Goal: Find specific page/section: Find specific page/section

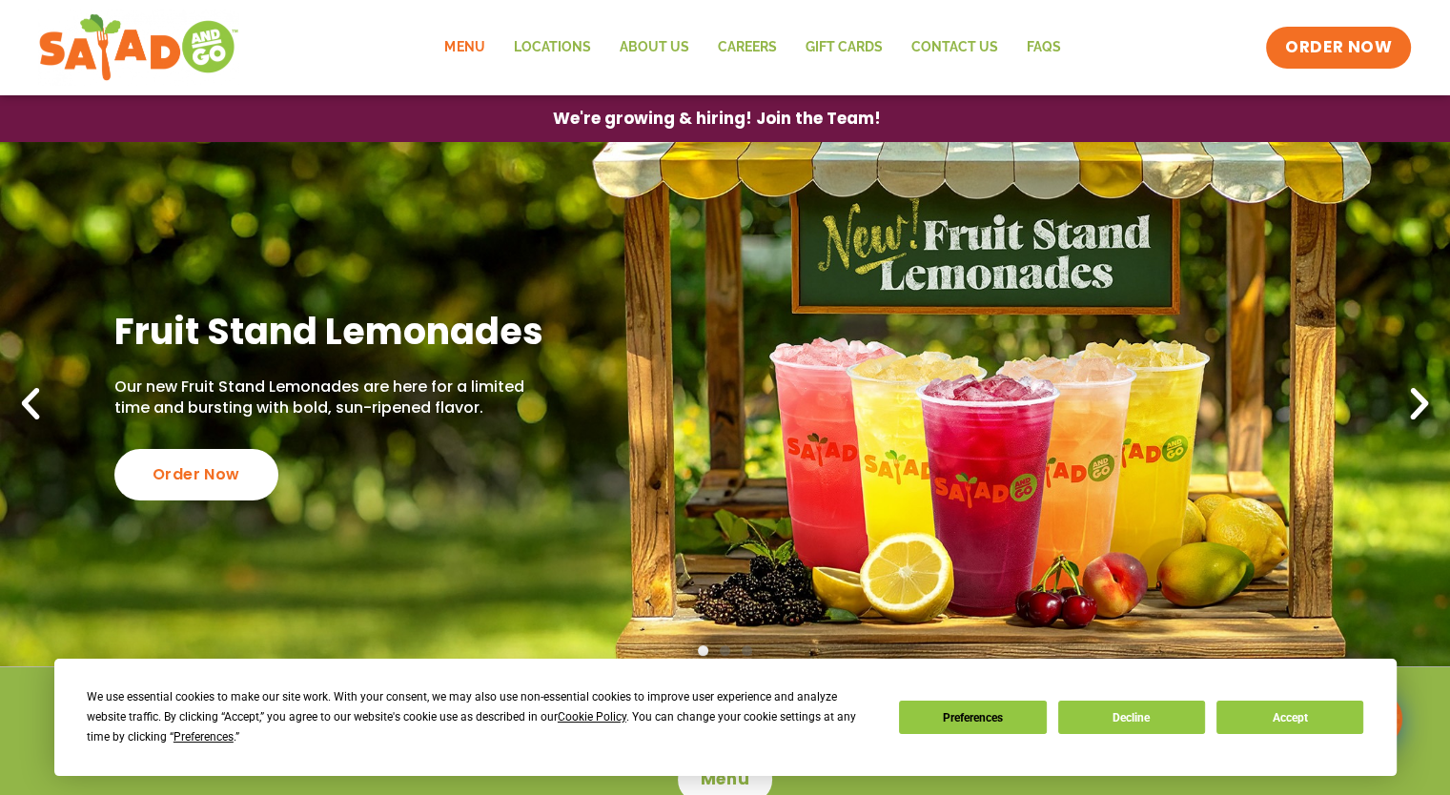
click at [479, 43] on link "Menu" at bounding box center [464, 48] width 69 height 44
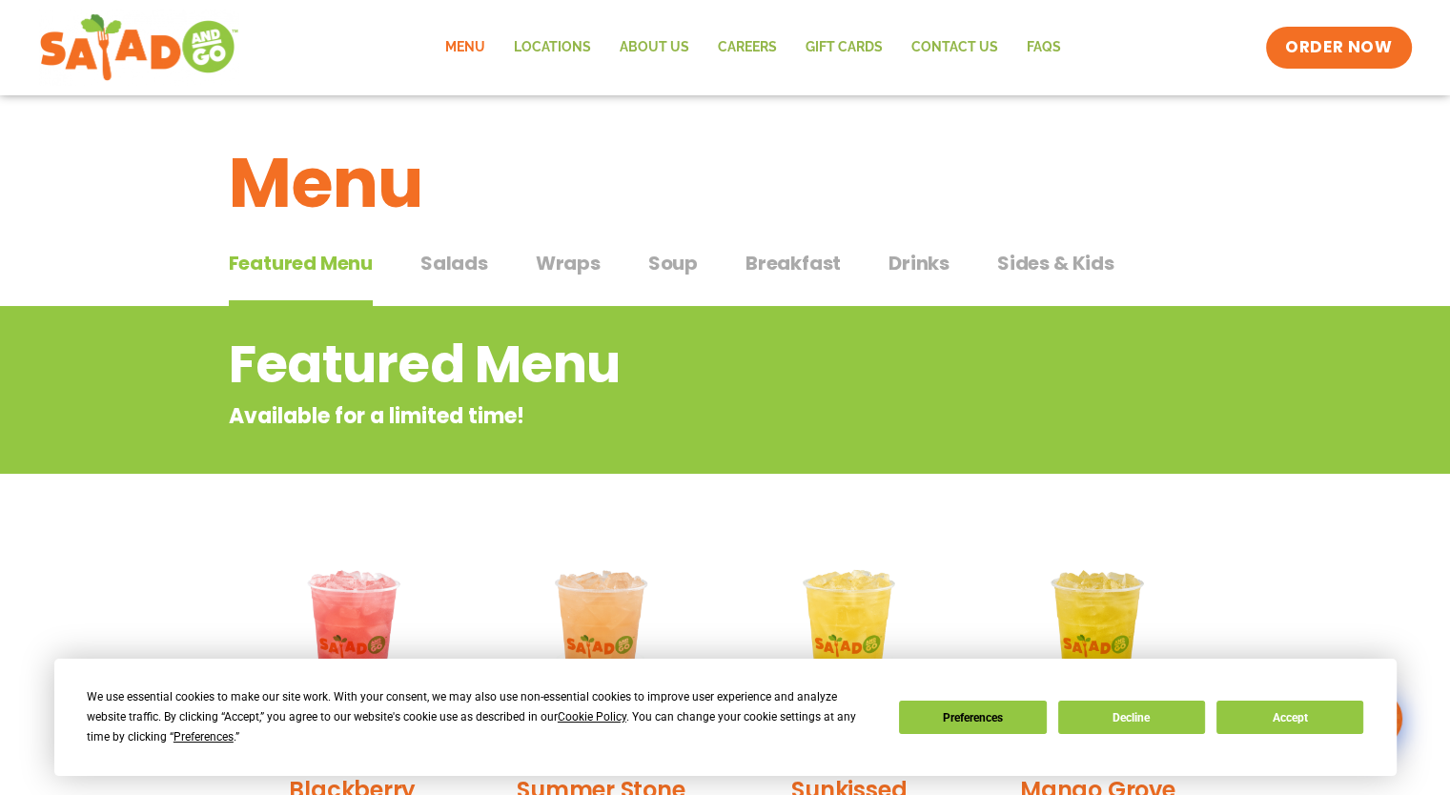
click at [445, 256] on span "Salads" at bounding box center [454, 263] width 68 height 29
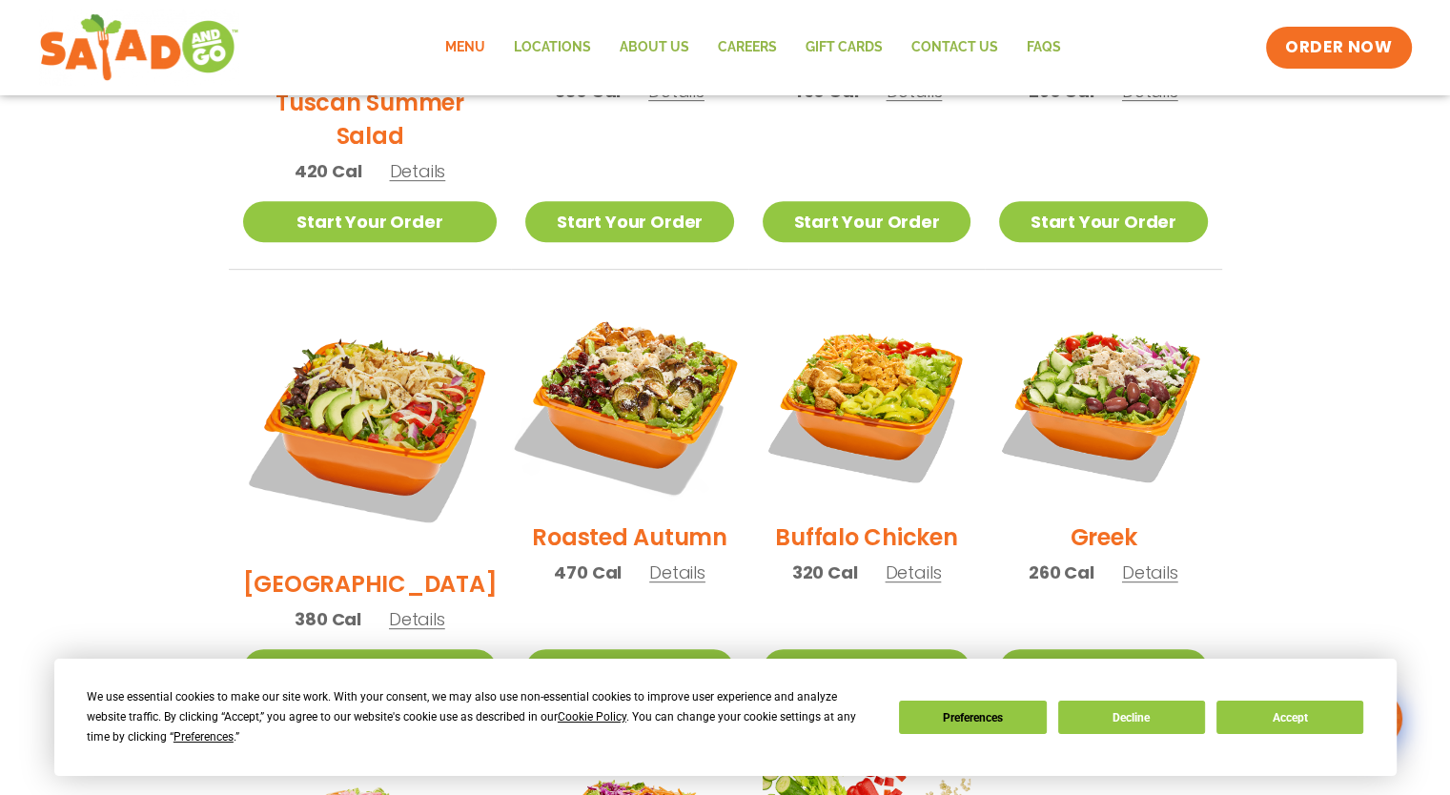
scroll to position [551, 0]
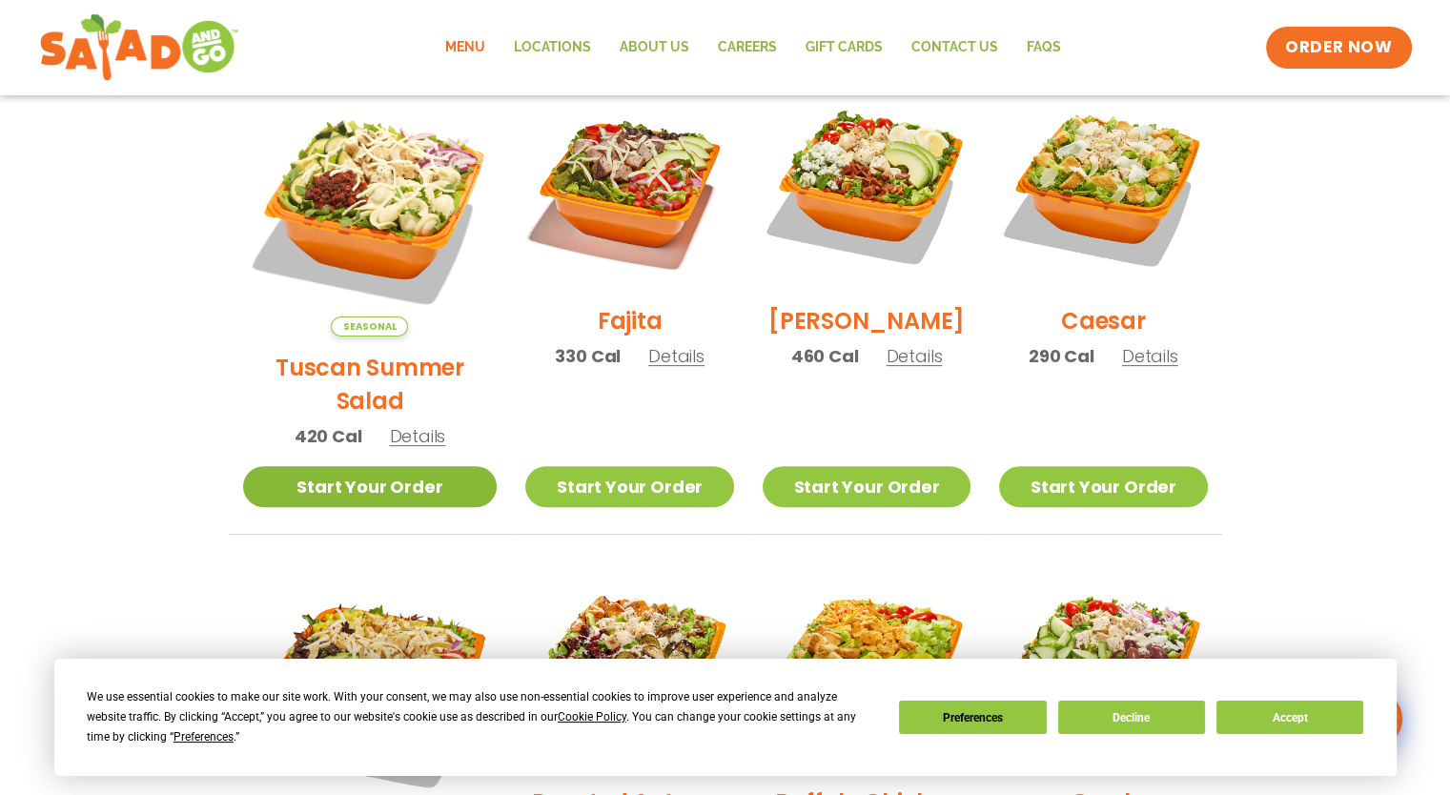
click at [375, 466] on link "Start Your Order" at bounding box center [370, 486] width 255 height 41
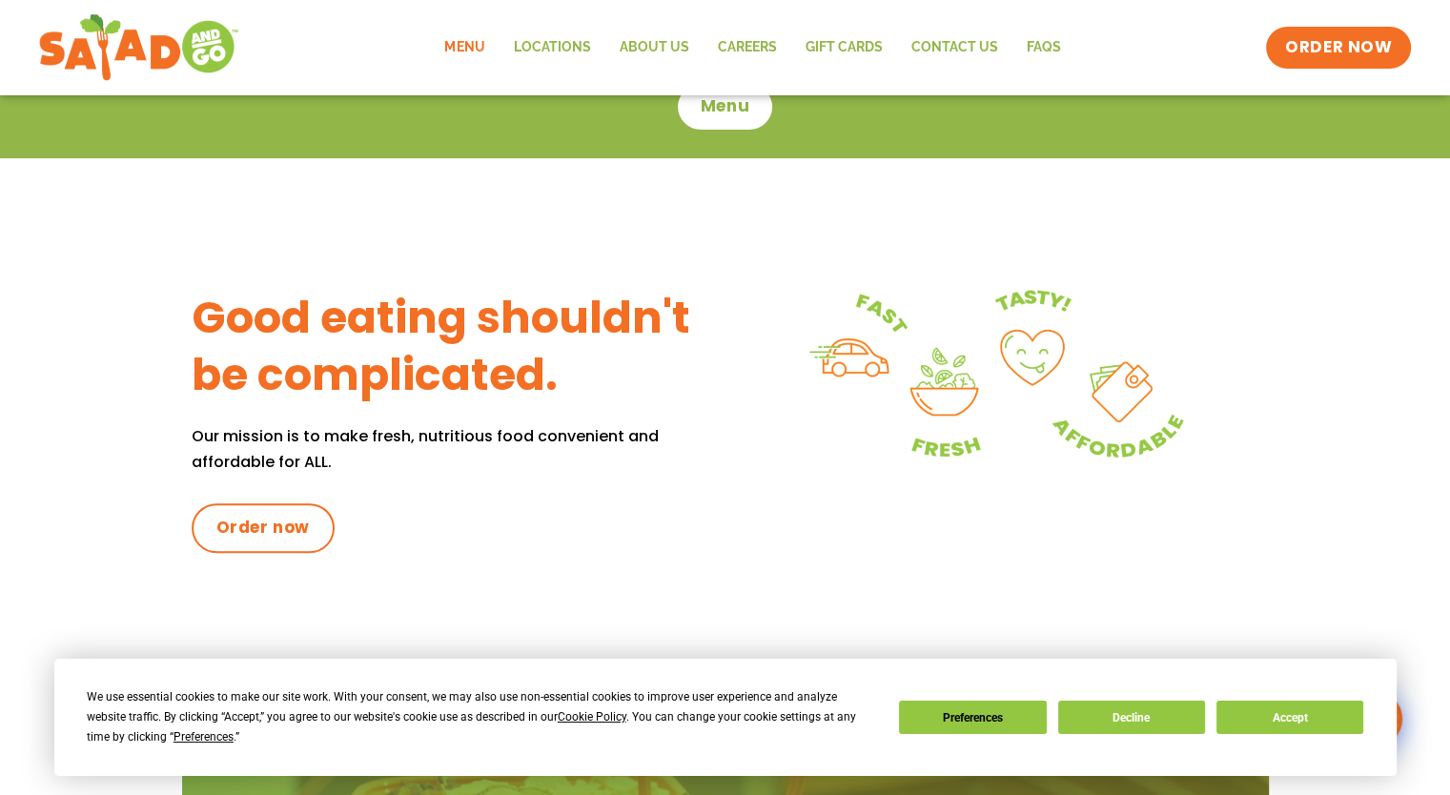
scroll to position [572, 0]
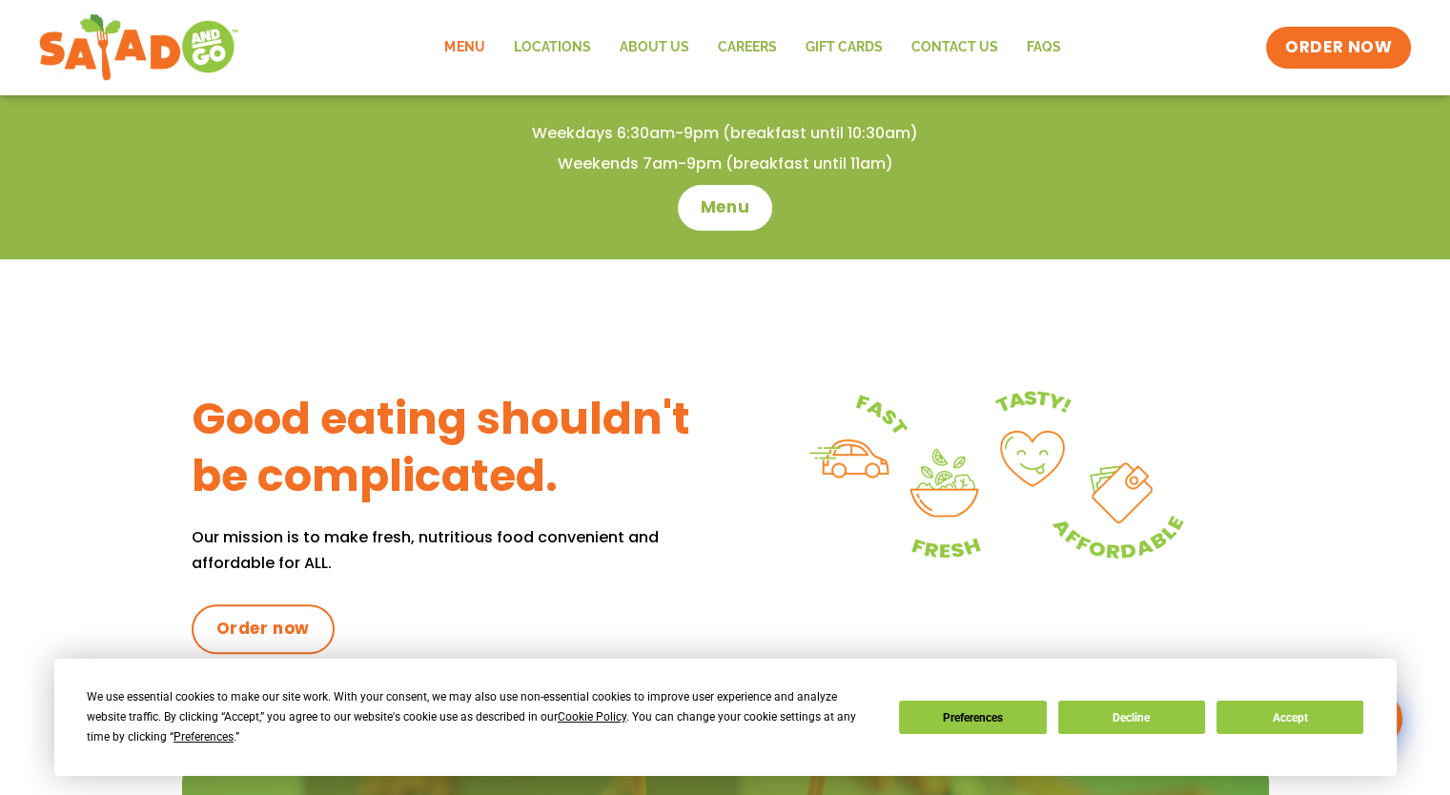
click at [445, 52] on link "Menu" at bounding box center [464, 48] width 69 height 44
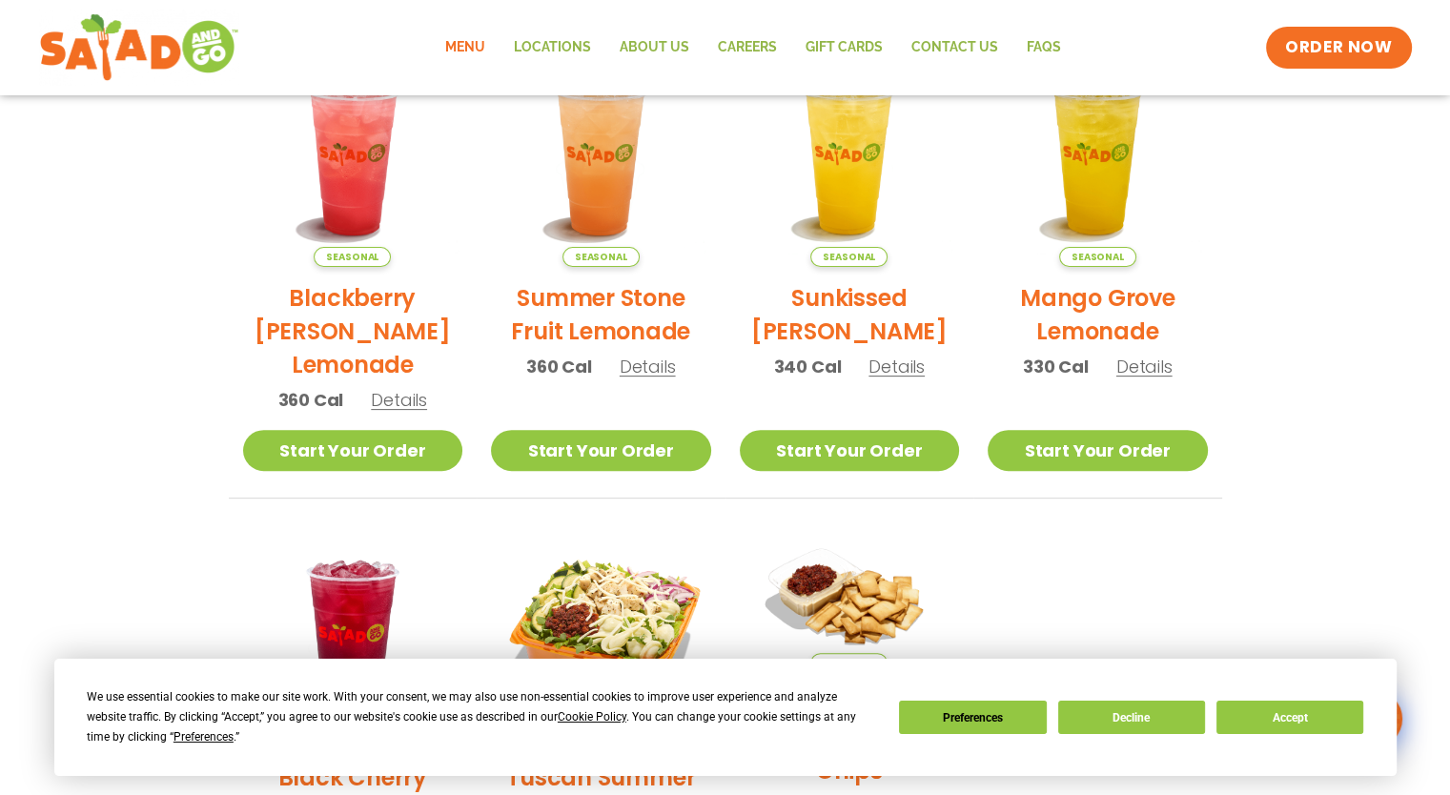
scroll to position [381, 0]
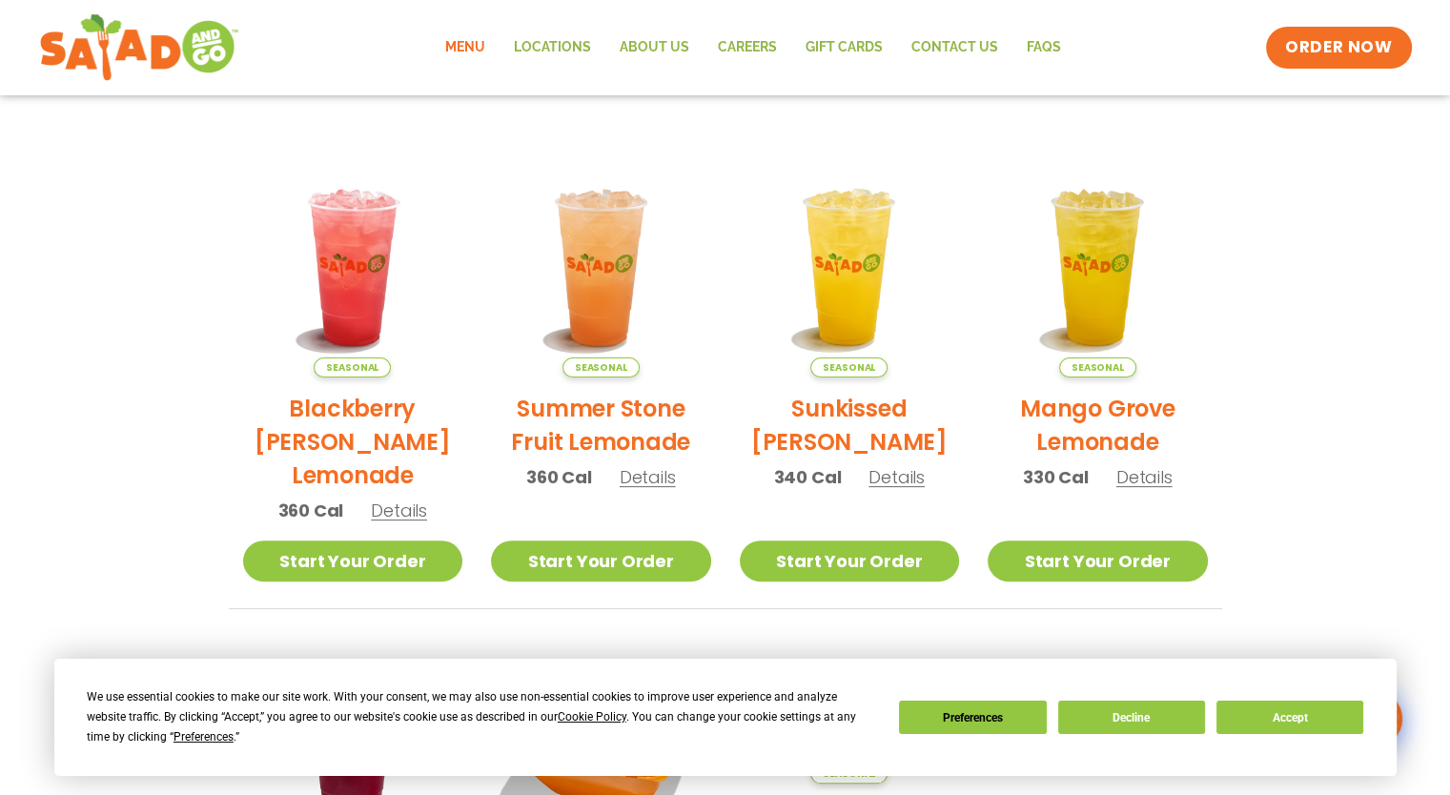
click at [901, 477] on span "Details" at bounding box center [897, 477] width 56 height 24
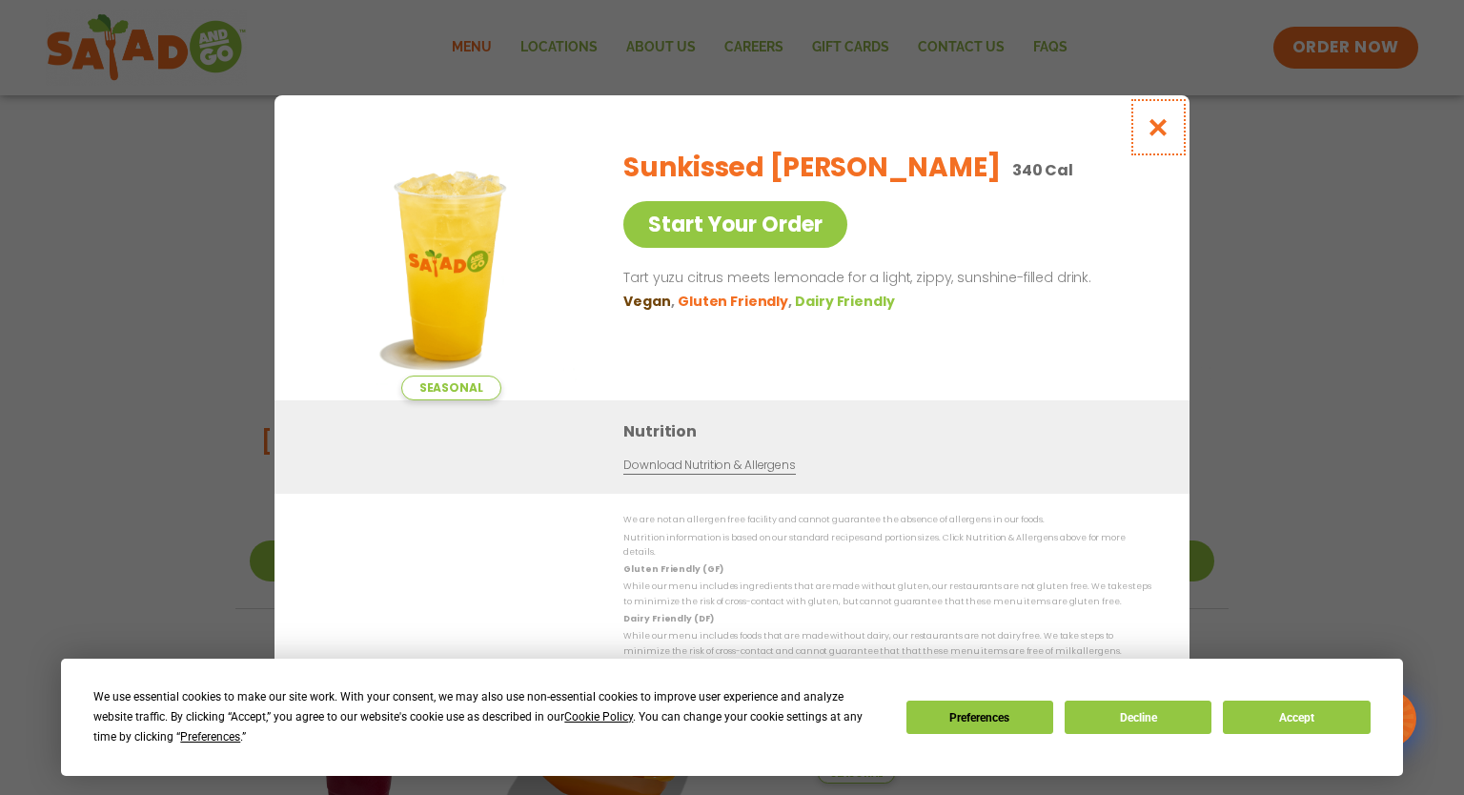
drag, startPoint x: 1162, startPoint y: 145, endPoint x: 1115, endPoint y: 194, distance: 68.8
click at [1159, 146] on button "Close modal" at bounding box center [1159, 127] width 62 height 64
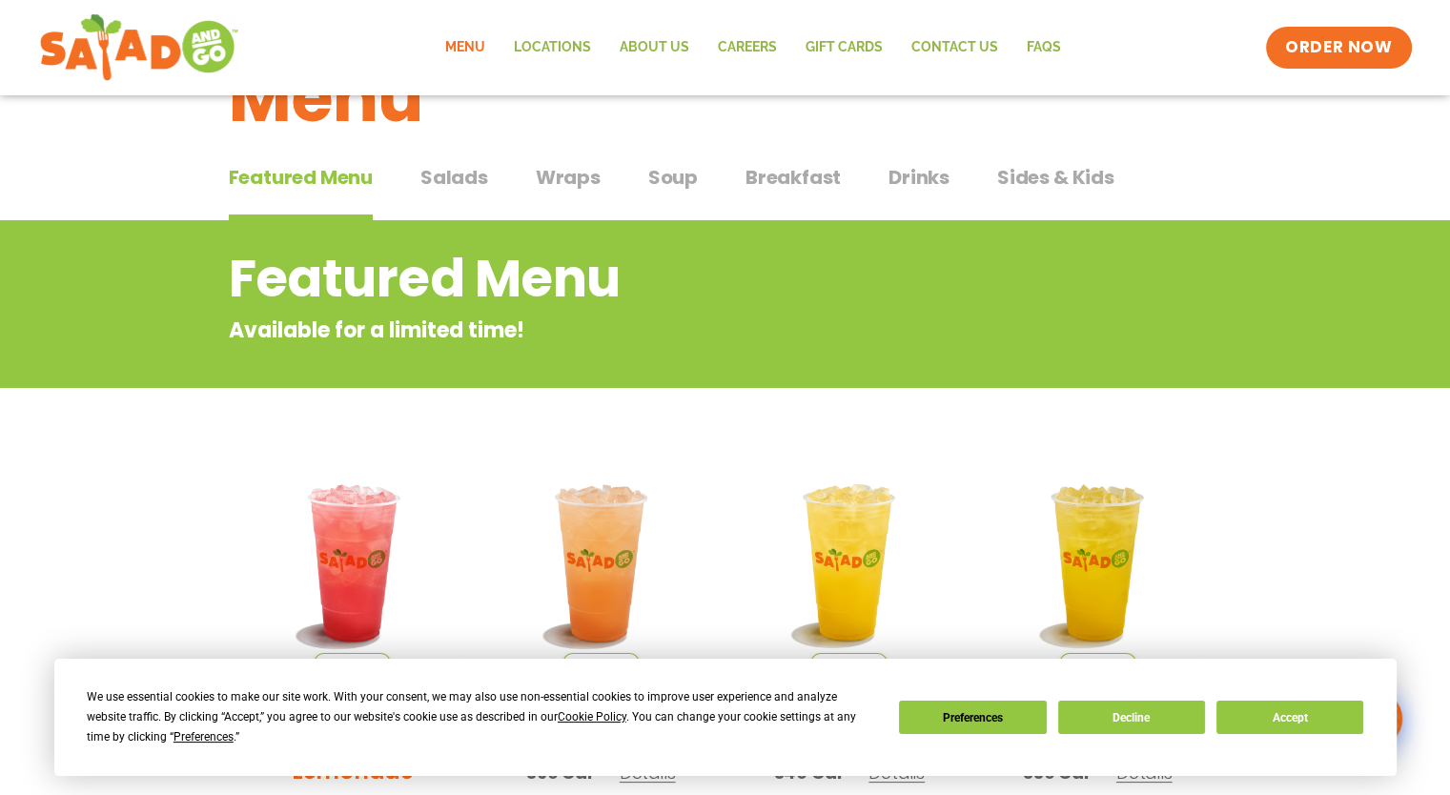
scroll to position [0, 0]
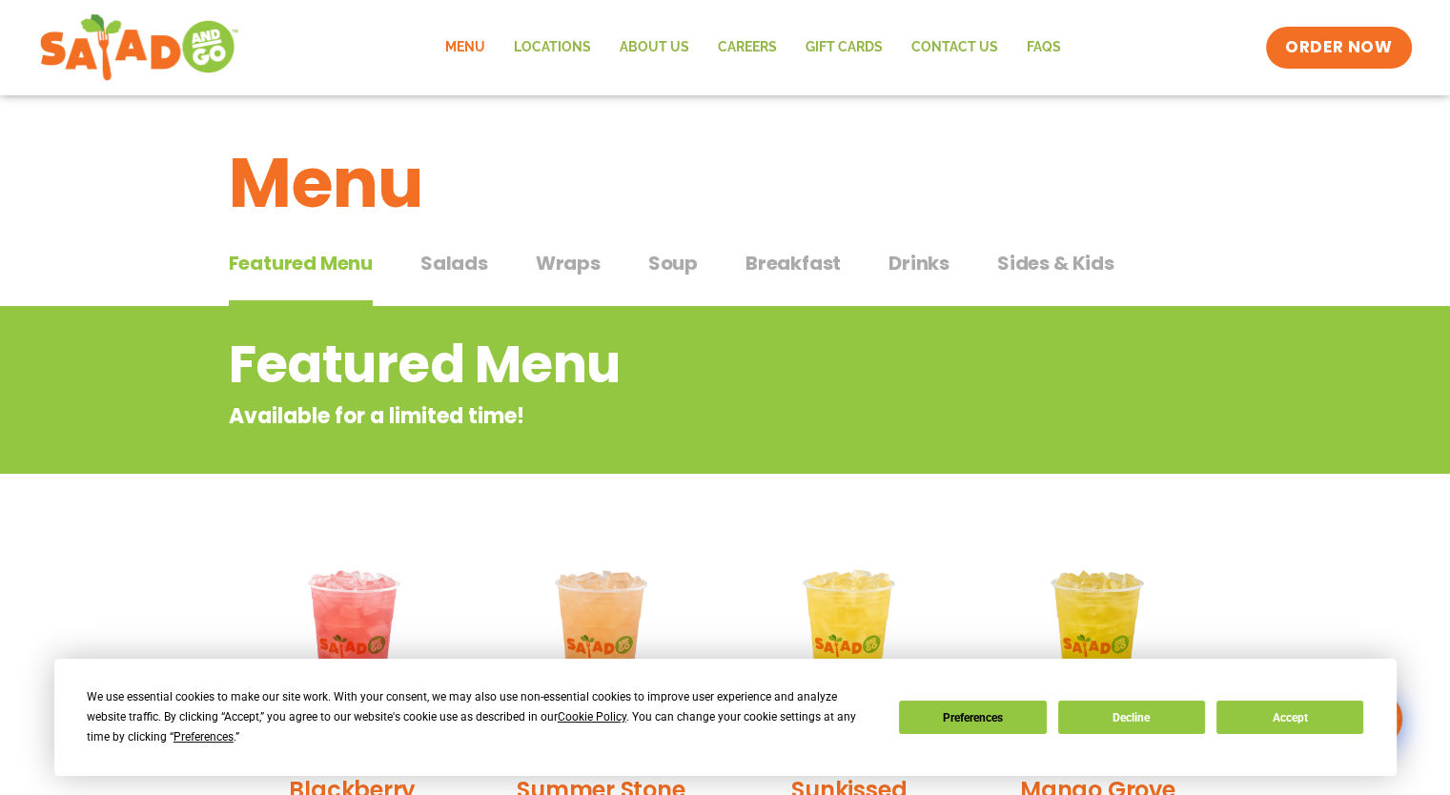
drag, startPoint x: 931, startPoint y: 268, endPoint x: 950, endPoint y: 277, distance: 21.3
click at [931, 268] on span "Drinks" at bounding box center [919, 263] width 61 height 29
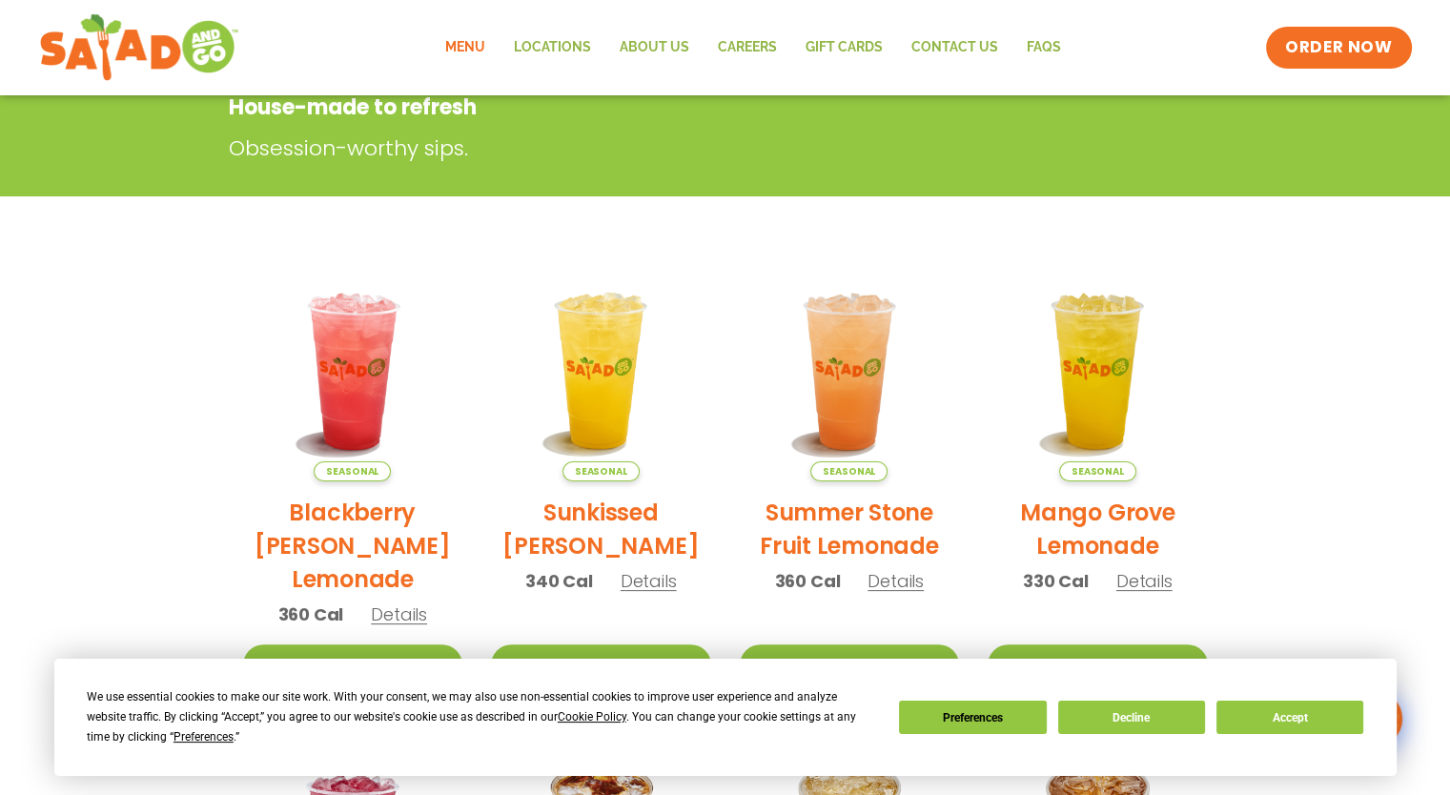
scroll to position [142, 0]
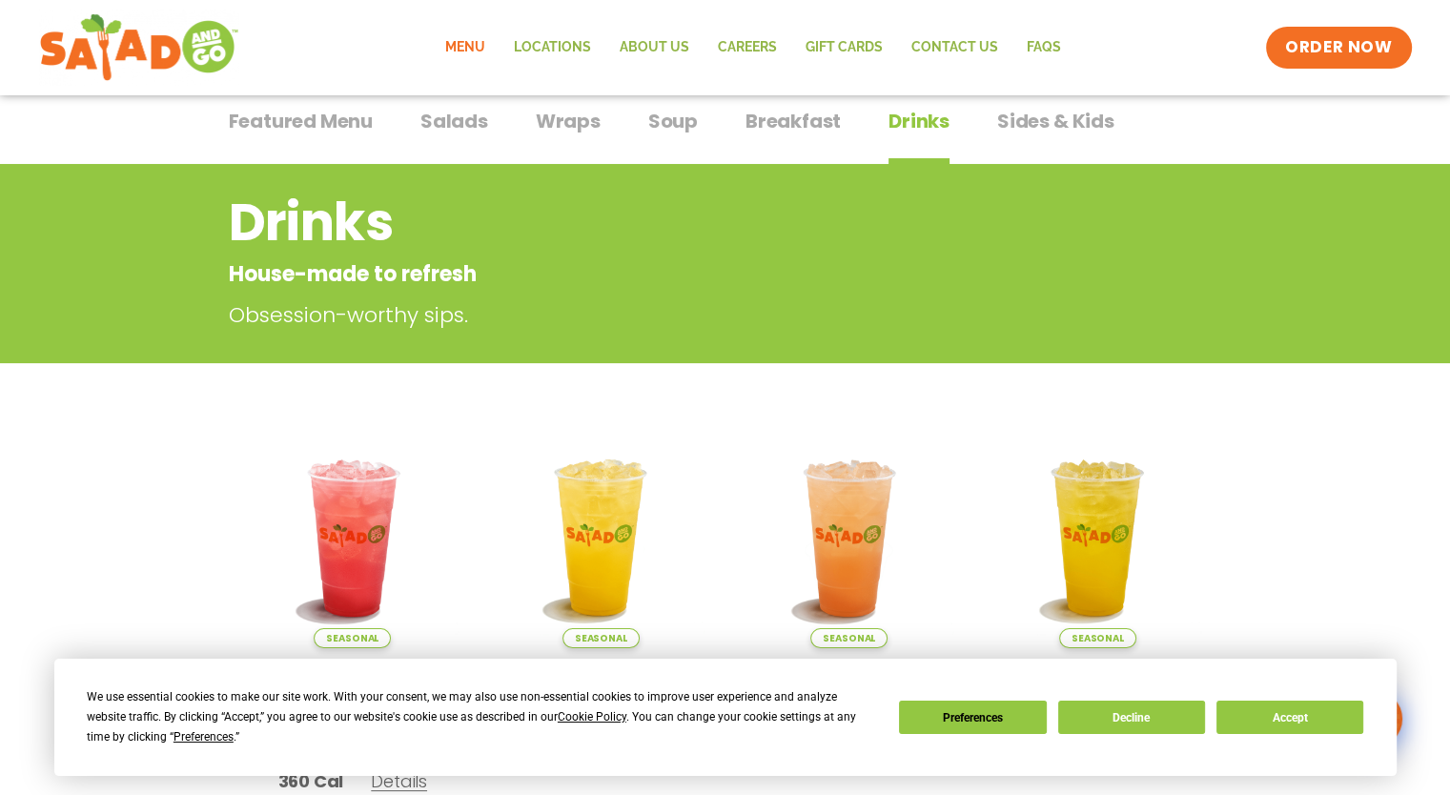
click at [317, 121] on span "Featured Menu" at bounding box center [301, 121] width 144 height 29
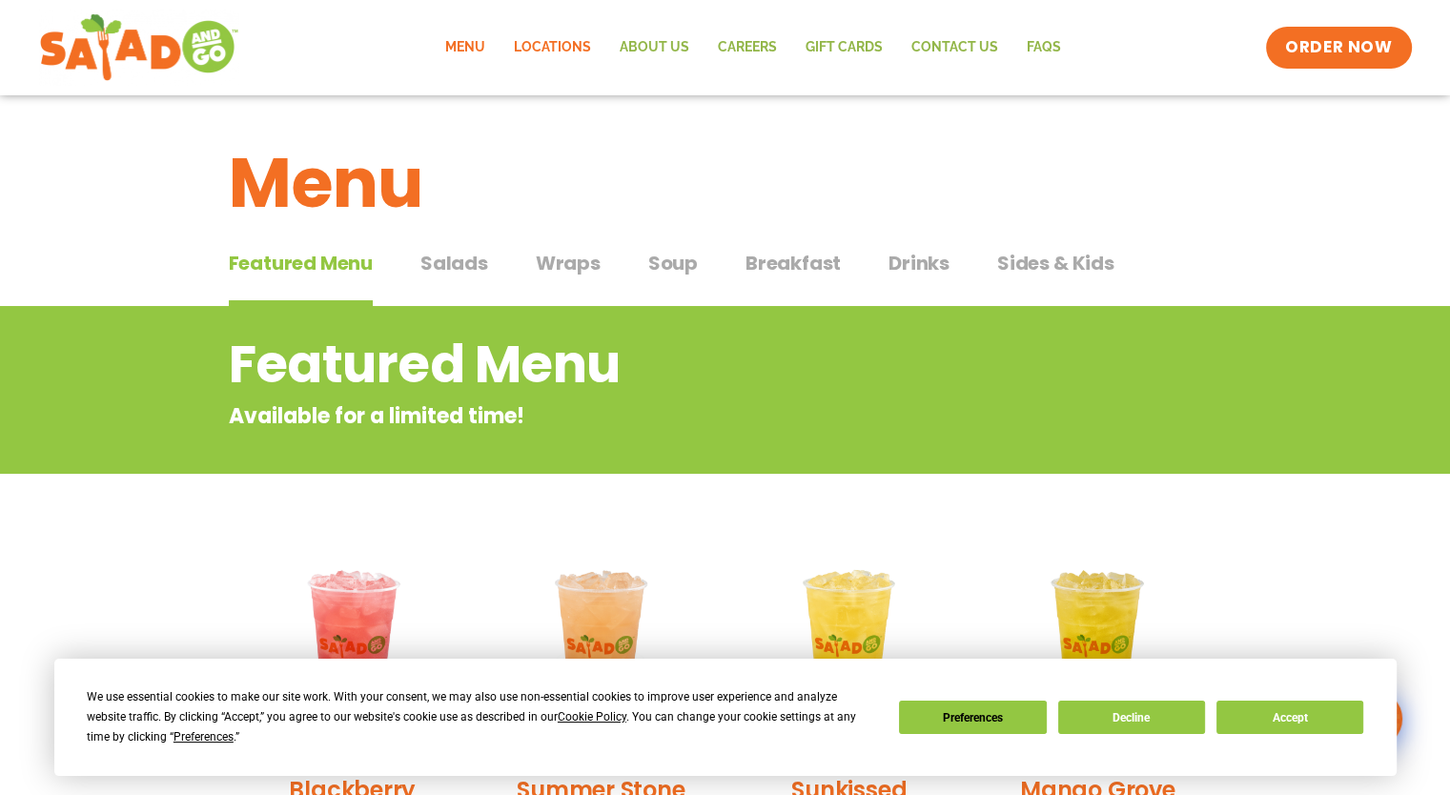
click at [568, 47] on link "Locations" at bounding box center [553, 48] width 106 height 44
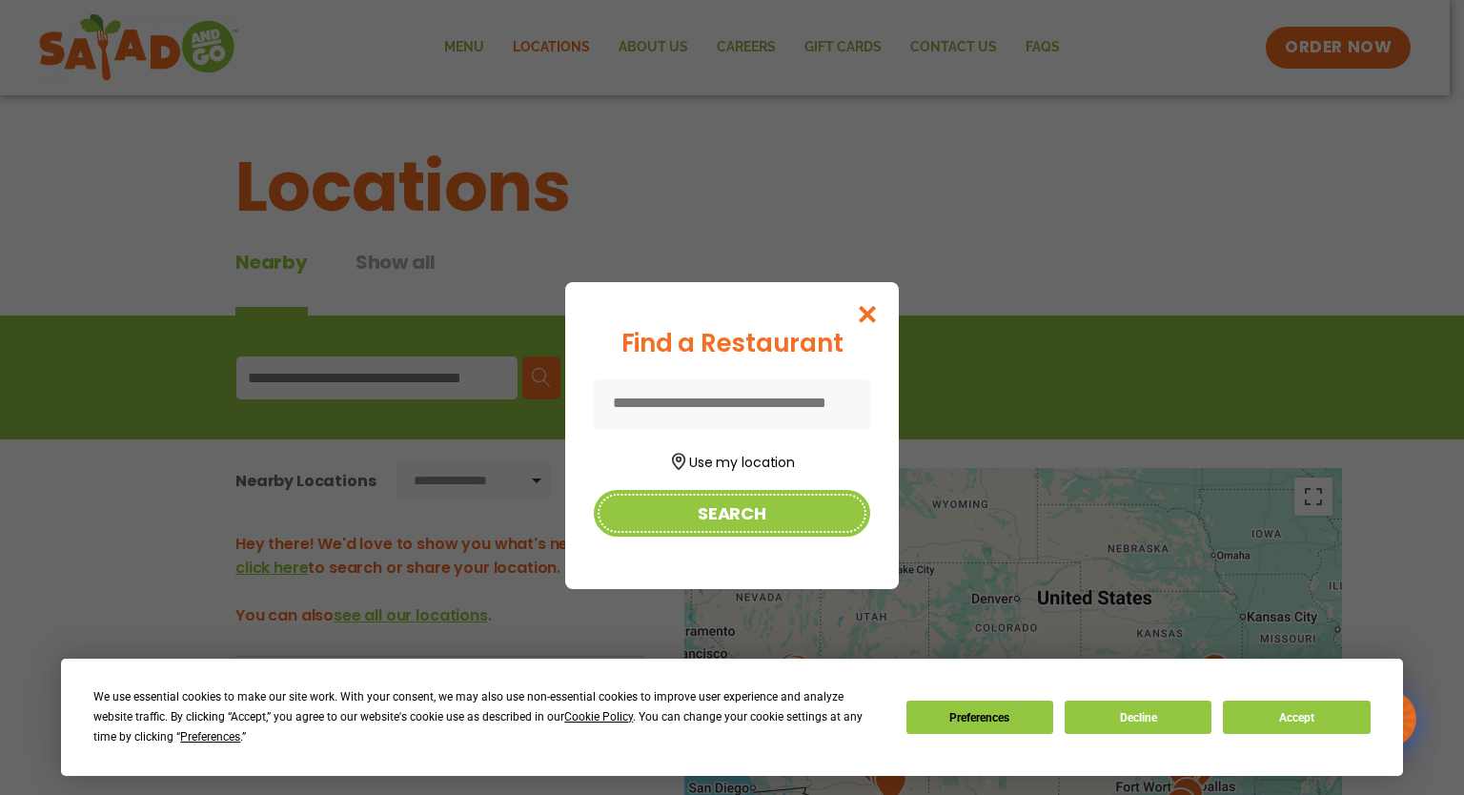
drag, startPoint x: 796, startPoint y: 499, endPoint x: 503, endPoint y: 455, distance: 296.0
click at [791, 501] on button "Search" at bounding box center [732, 513] width 276 height 47
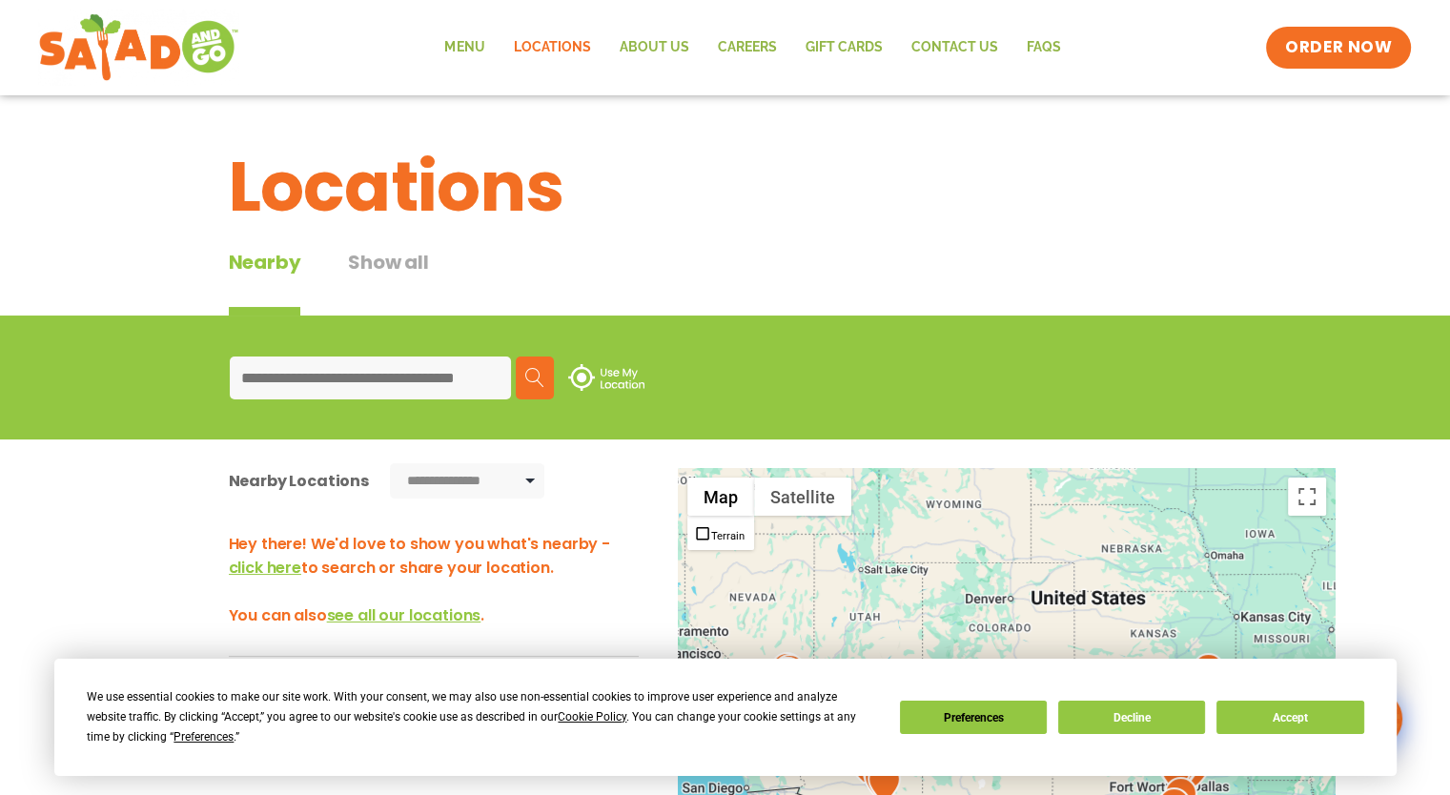
click at [347, 379] on input at bounding box center [370, 378] width 281 height 43
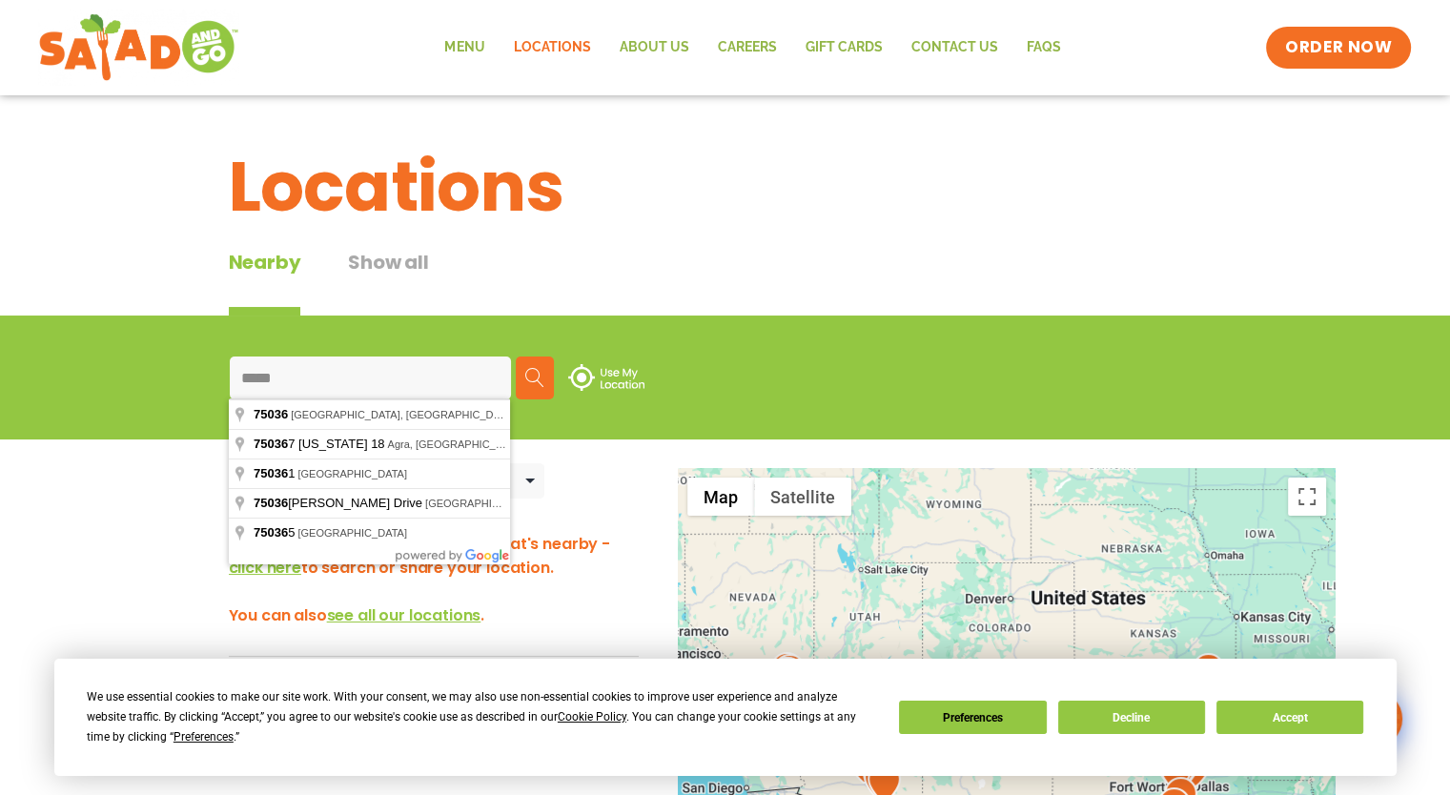
type input "**********"
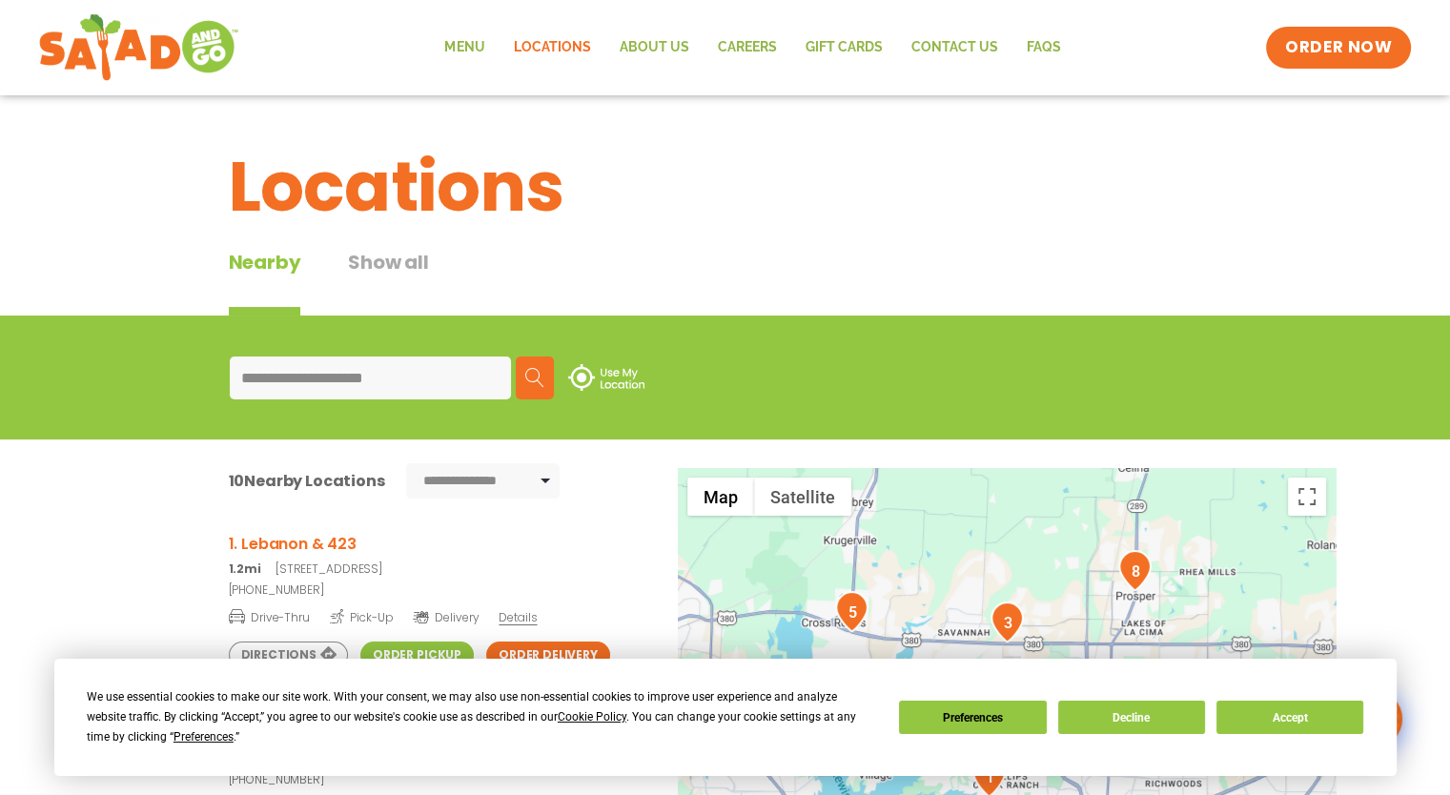
scroll to position [95, 0]
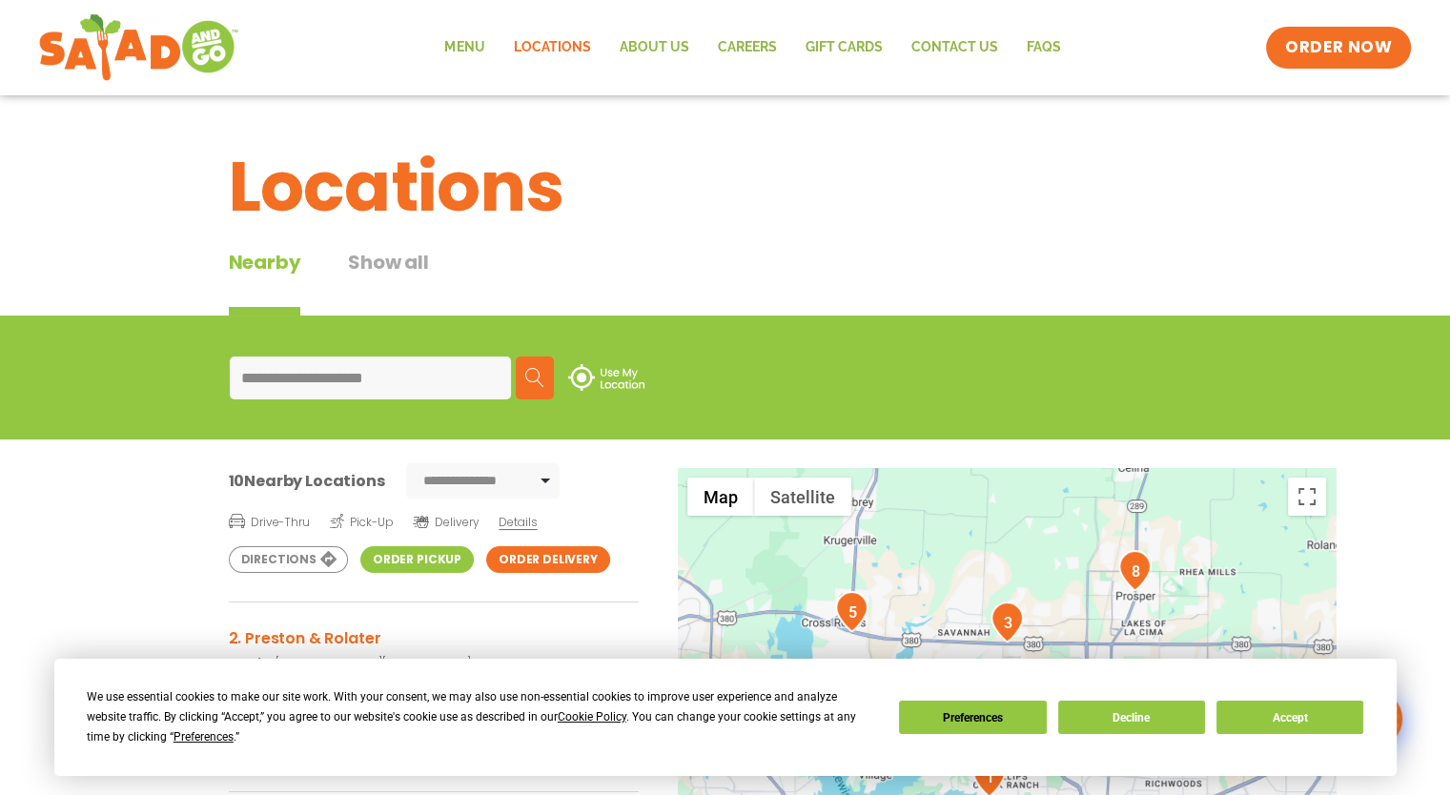
click at [416, 549] on link "Order Pickup" at bounding box center [416, 559] width 113 height 27
